Goal: Task Accomplishment & Management: Manage account settings

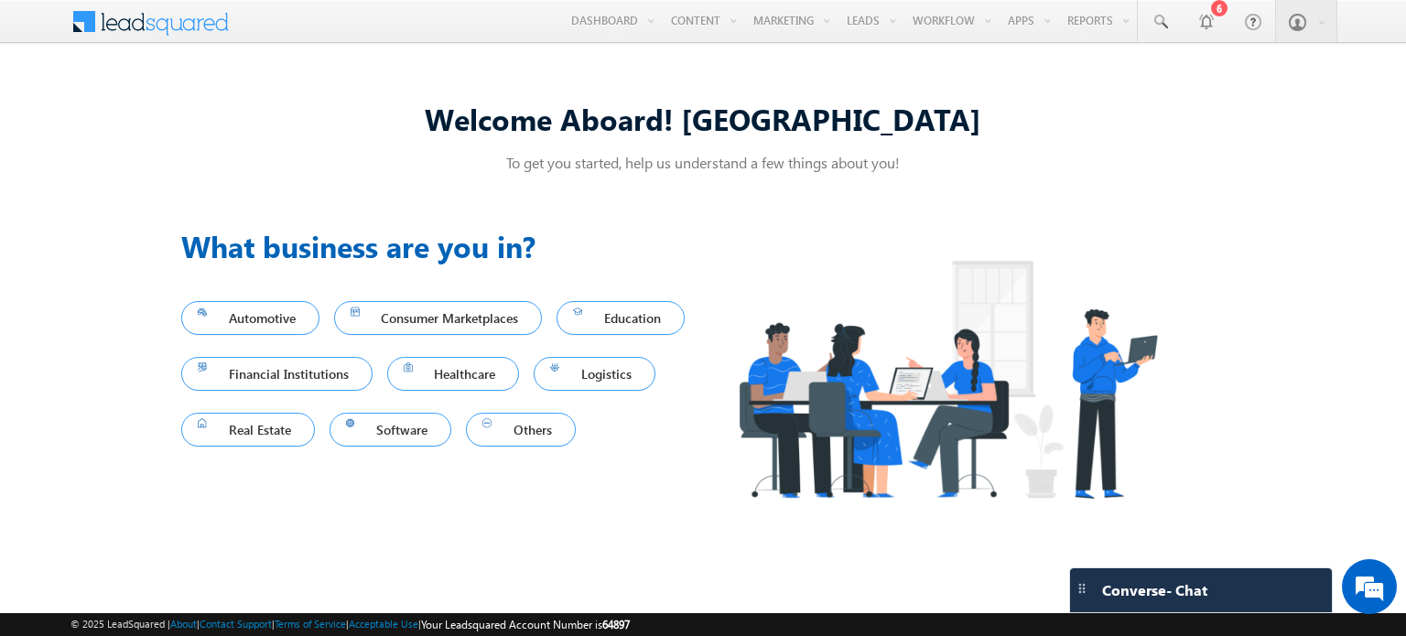
click at [1012, 176] on div "To get you started, help us understand a few things about you!" at bounding box center [703, 166] width 1044 height 27
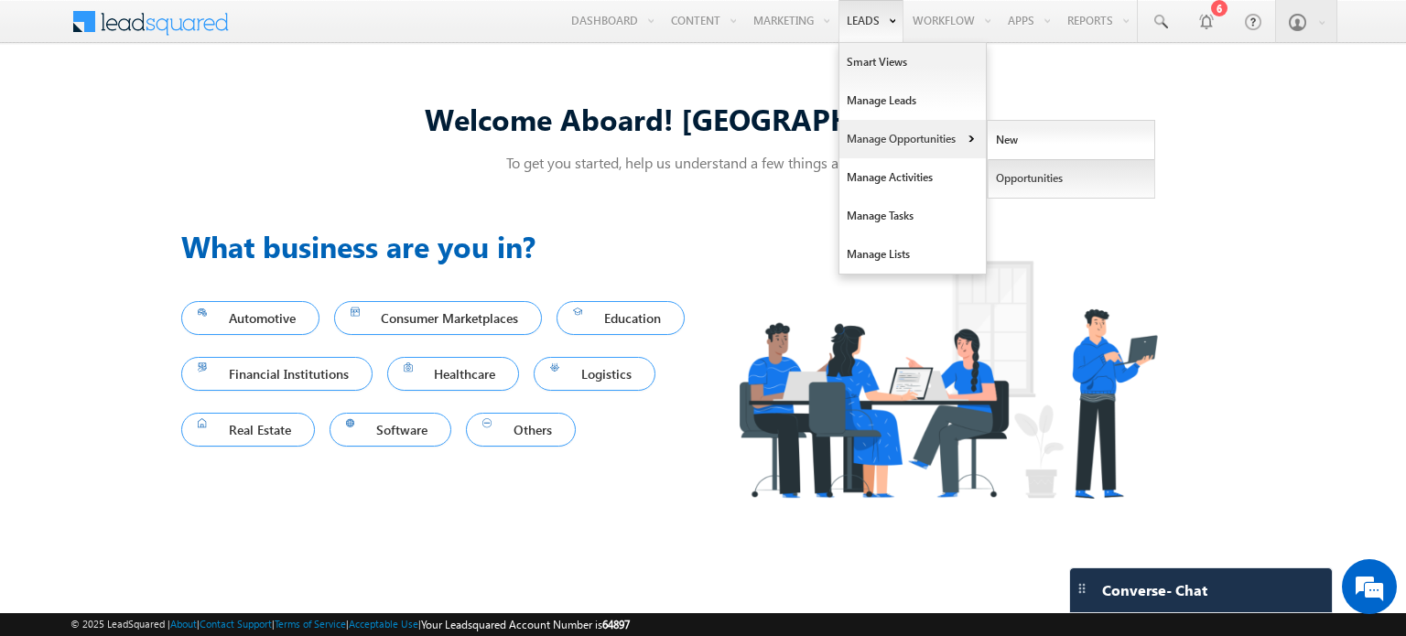
click at [1026, 184] on link "Opportunities" at bounding box center [1072, 178] width 168 height 38
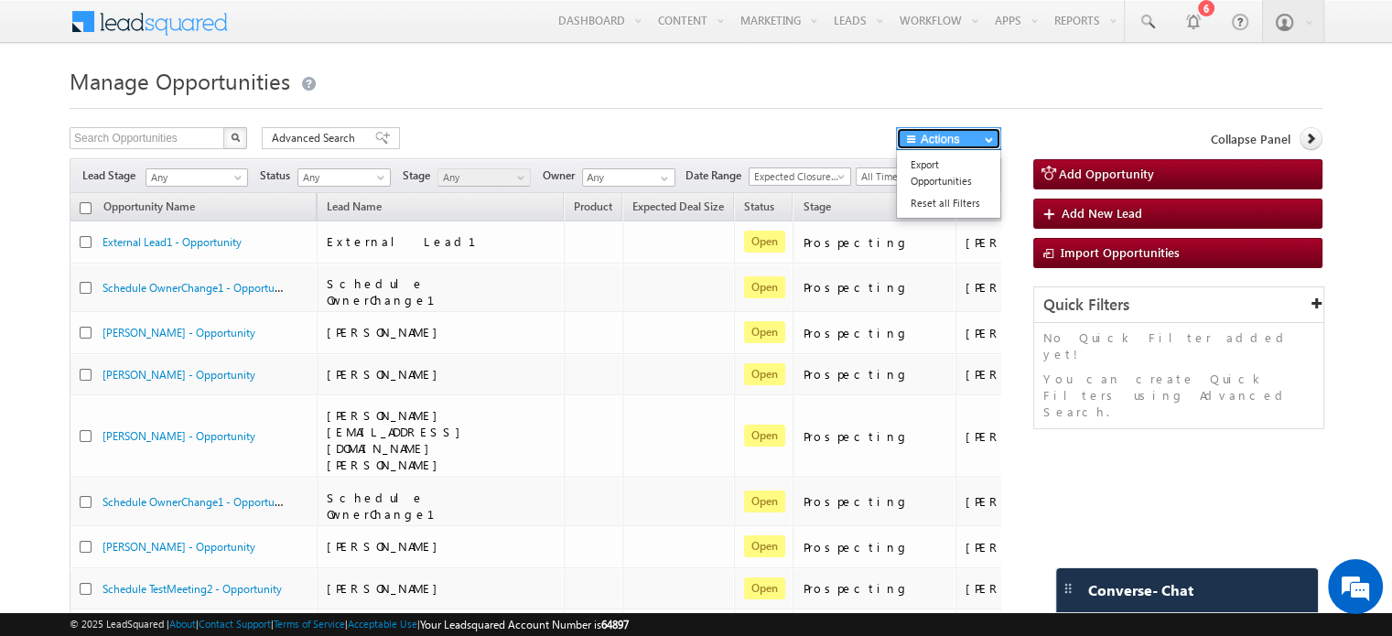
click at [945, 143] on button "Actions" at bounding box center [948, 138] width 105 height 23
click at [825, 93] on h1 "Manage Opportunities" at bounding box center [696, 79] width 1253 height 36
click at [985, 179] on button "button" at bounding box center [982, 178] width 18 height 18
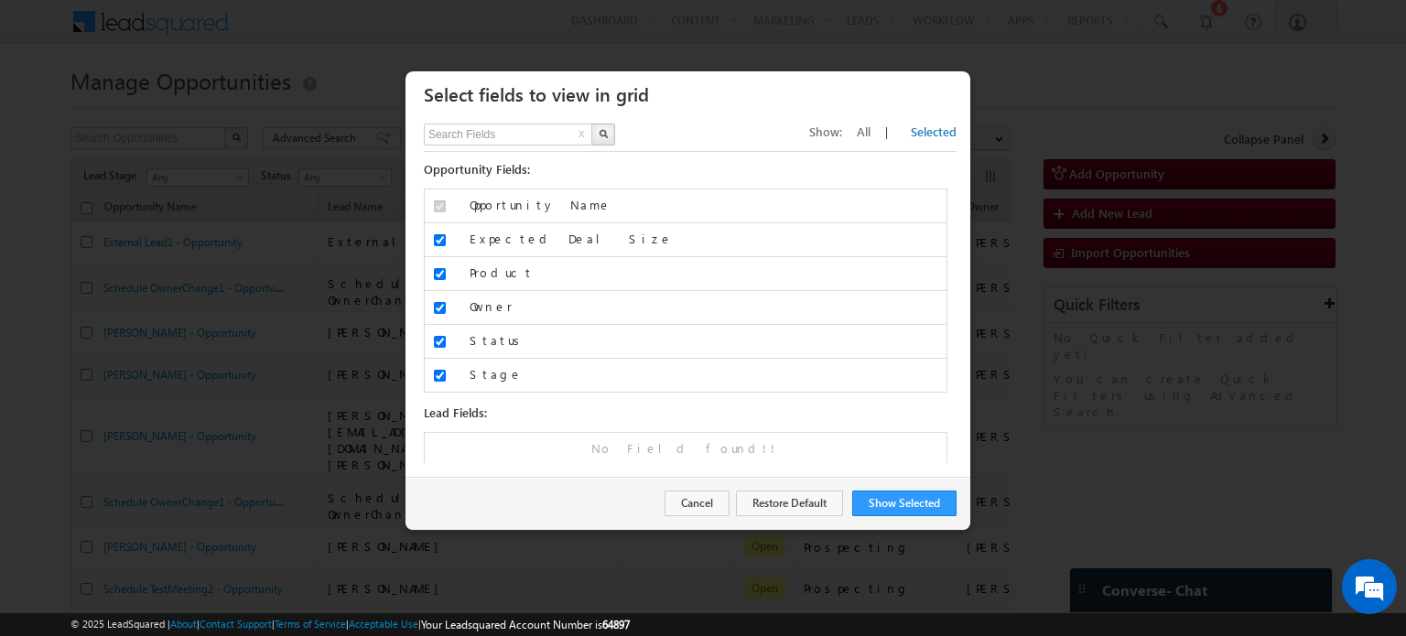
click at [871, 132] on span "All" at bounding box center [864, 132] width 14 height 16
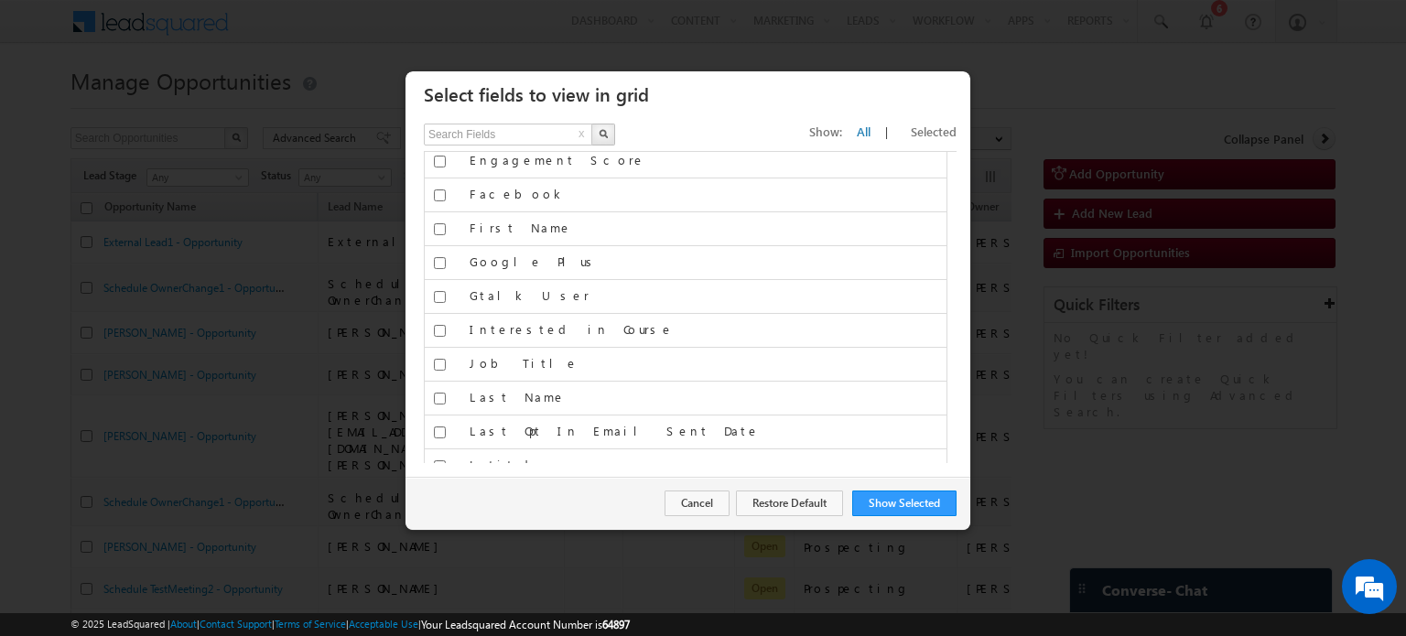
scroll to position [2206, 0]
click at [680, 505] on button "Cancel" at bounding box center [697, 504] width 65 height 26
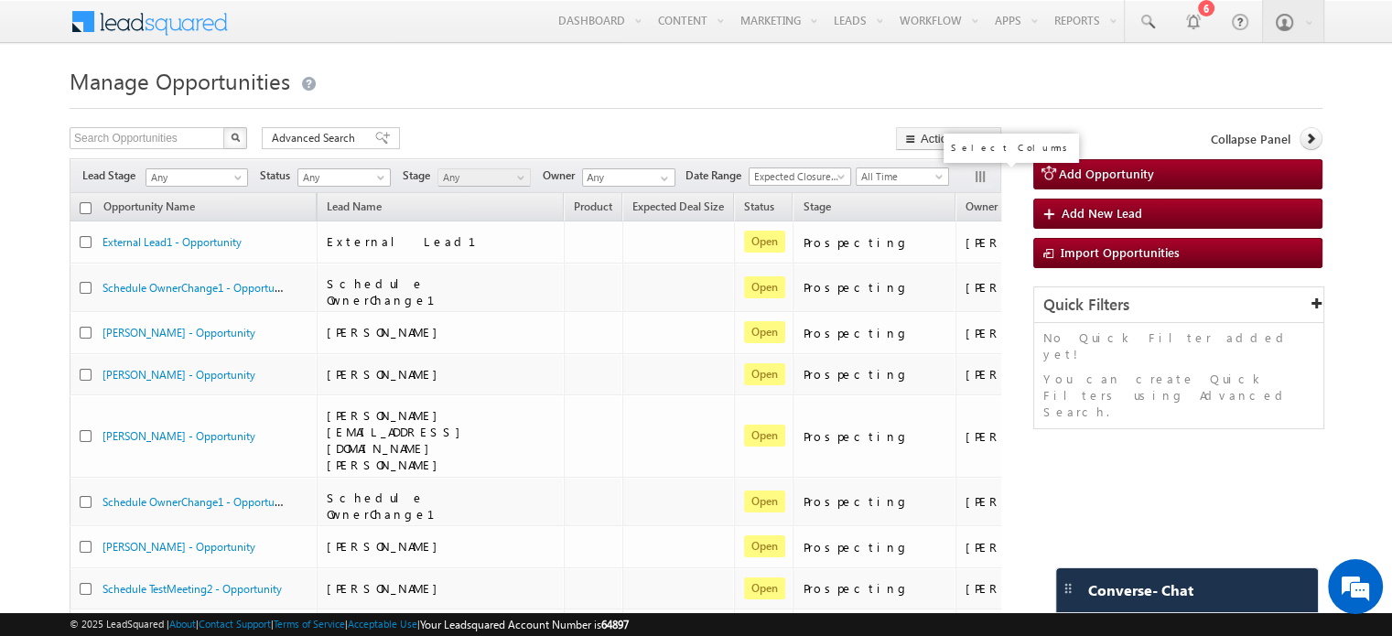
click at [983, 175] on button "button" at bounding box center [982, 178] width 18 height 18
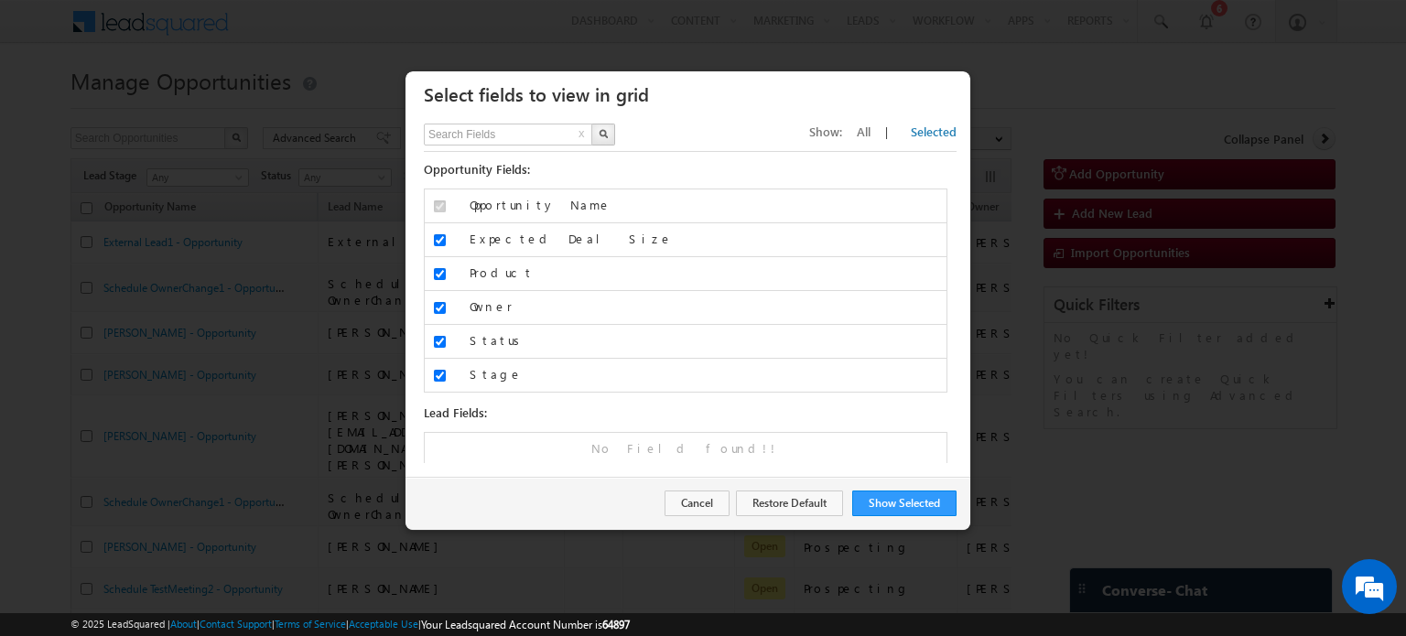
click at [871, 133] on span "All" at bounding box center [864, 132] width 14 height 16
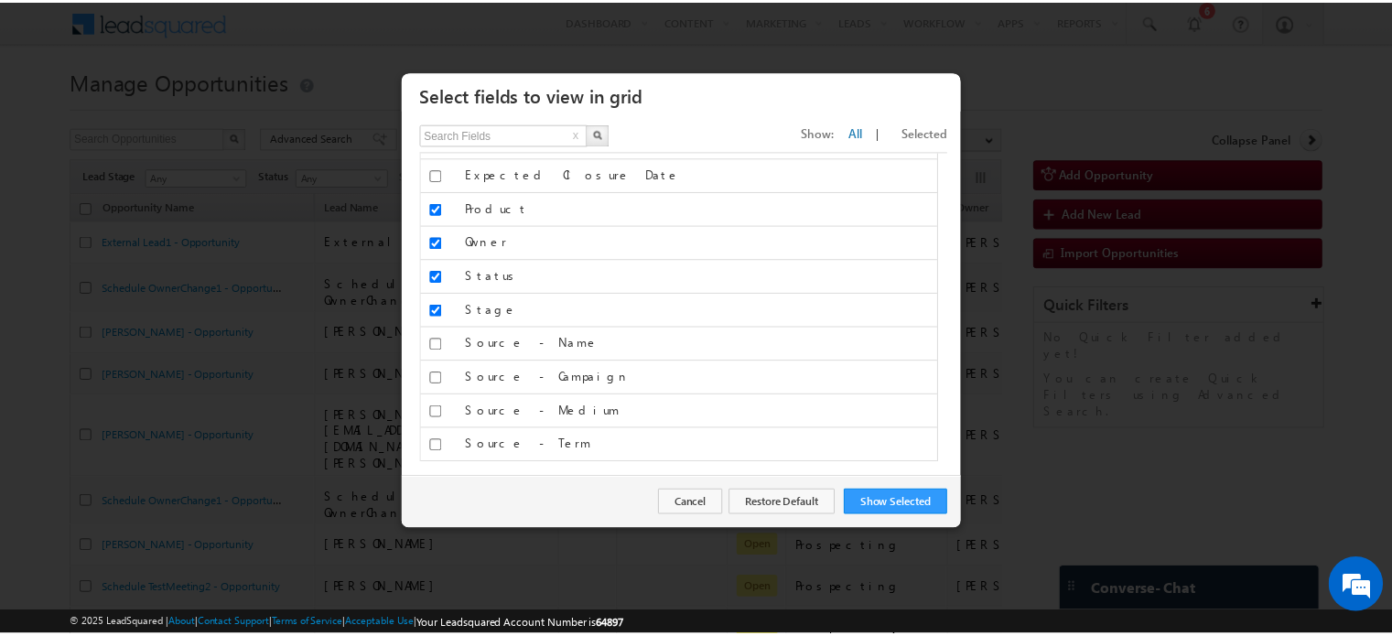
scroll to position [0, 0]
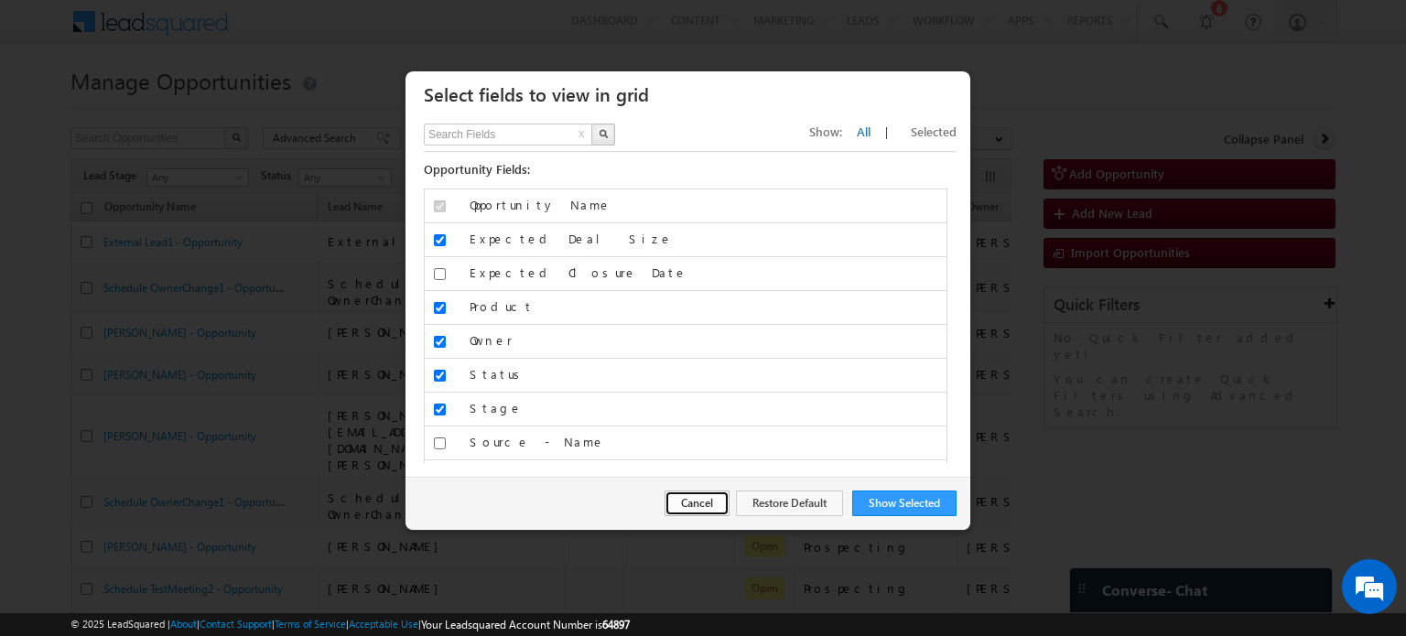
click at [706, 500] on button "Cancel" at bounding box center [697, 504] width 65 height 26
